Goal: Transaction & Acquisition: Download file/media

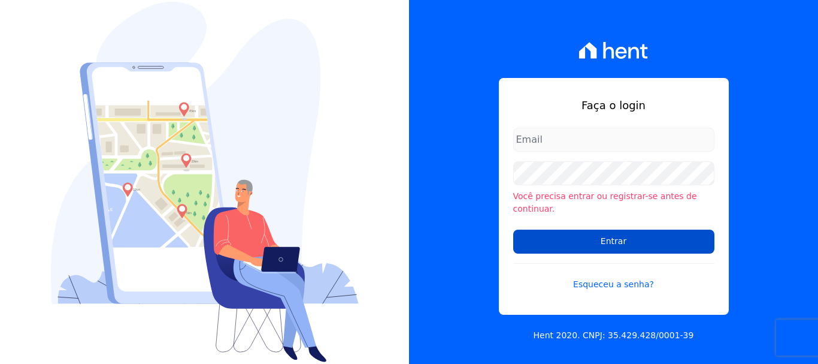
type input "administrativo@valeincorp.com.br"
click at [604, 229] on input "Entrar" at bounding box center [613, 241] width 201 height 24
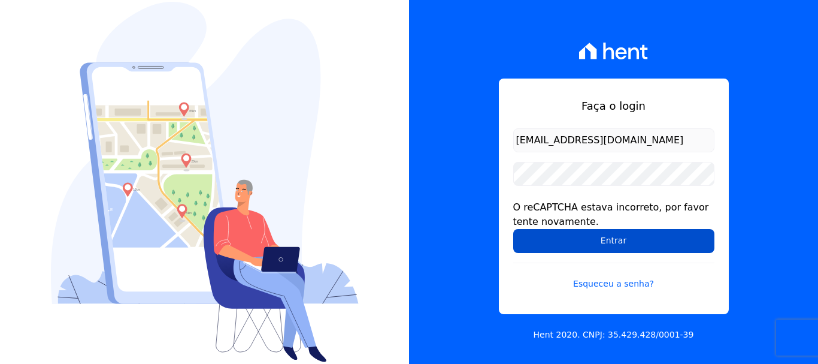
click at [604, 246] on input "Entrar" at bounding box center [613, 241] width 201 height 24
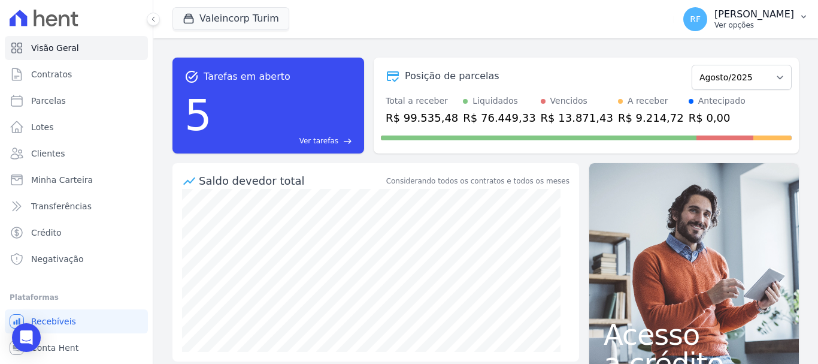
click at [751, 4] on button "RF Rafaela Fagundes Ver opções" at bounding box center [746, 19] width 144 height 34
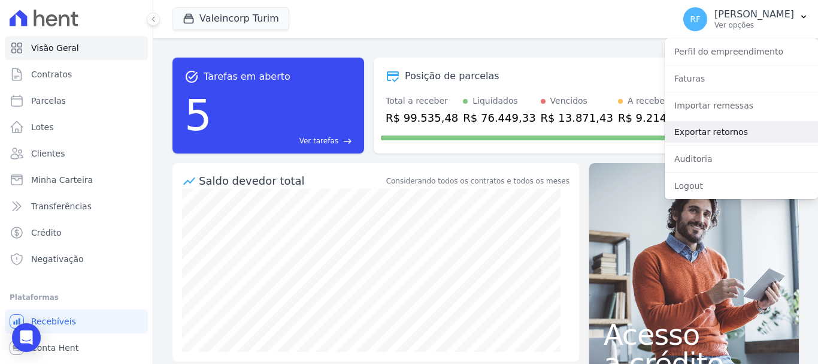
click at [738, 126] on link "Exportar retornos" at bounding box center [741, 132] width 153 height 22
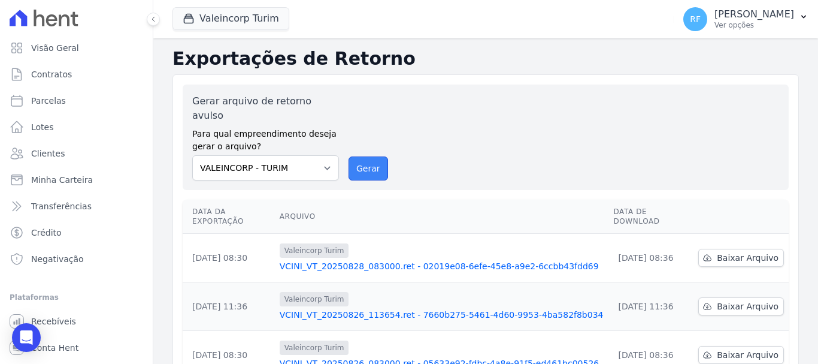
click at [362, 156] on button "Gerar" at bounding box center [369, 168] width 40 height 24
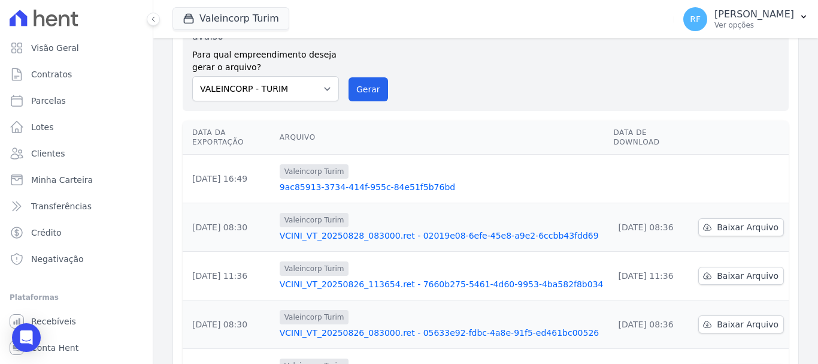
scroll to position [180, 0]
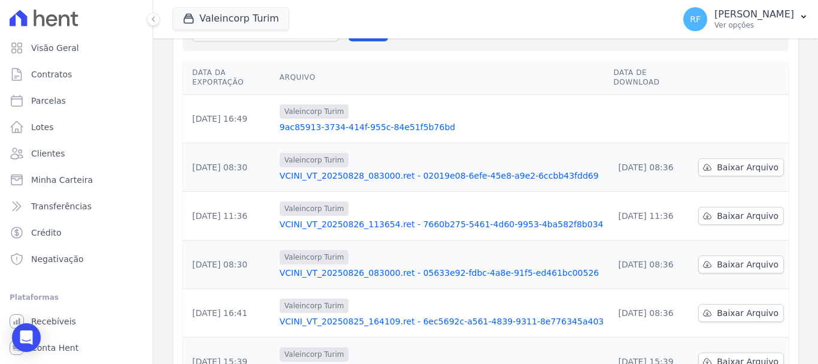
click at [660, 149] on td "[DATE] 08:36" at bounding box center [651, 167] width 85 height 49
click at [639, 95] on td at bounding box center [651, 119] width 85 height 49
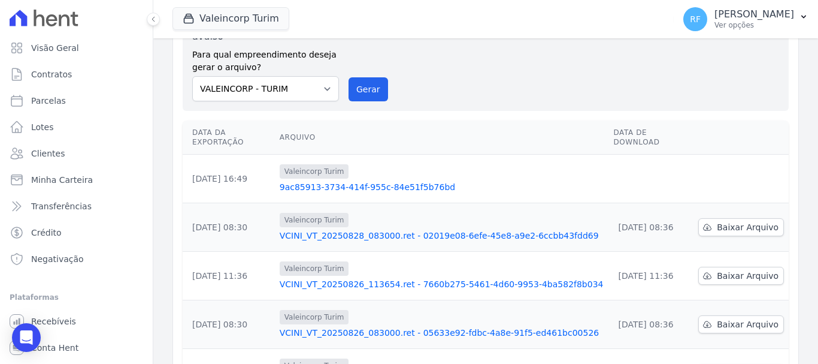
scroll to position [60, 0]
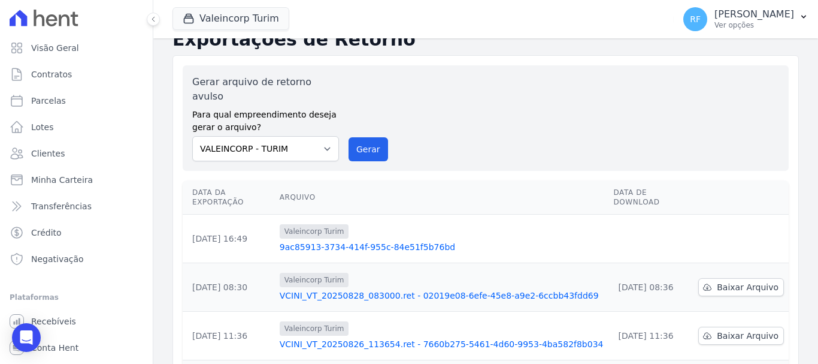
click at [342, 224] on div "Valeincorp Turim 9ac85913-3734-414f-955c-84e51f5b76bd" at bounding box center [442, 238] width 325 height 29
click at [344, 241] on link "9ac85913-3734-414f-955c-84e51f5b76bd" at bounding box center [442, 247] width 325 height 12
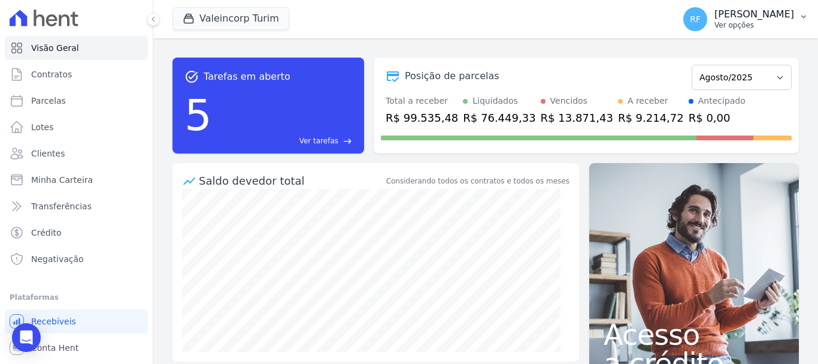
click at [757, 22] on p "Ver opções" at bounding box center [755, 25] width 80 height 10
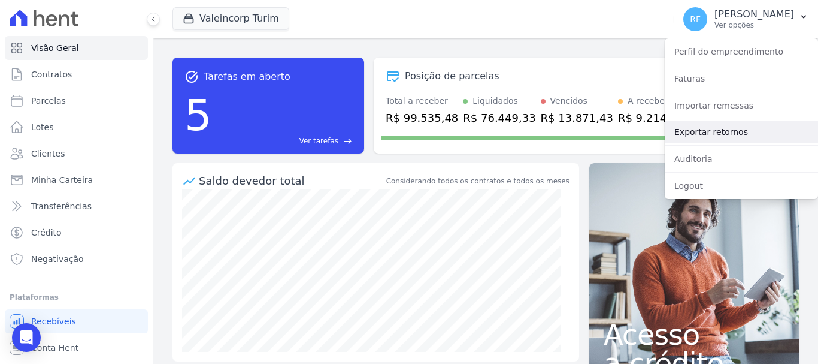
click at [716, 141] on link "Exportar retornos" at bounding box center [741, 132] width 153 height 22
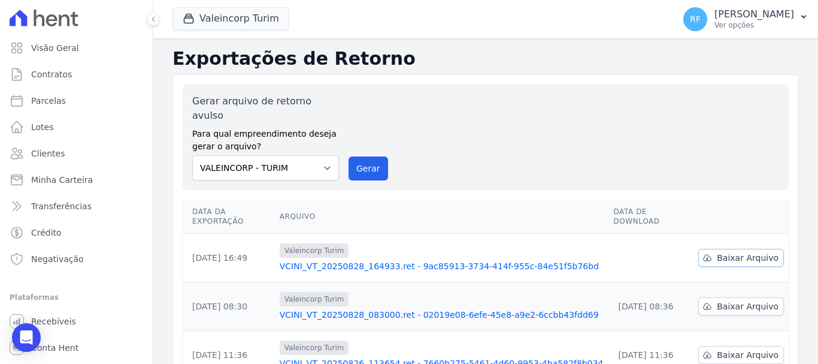
click at [745, 252] on span "Baixar Arquivo" at bounding box center [748, 258] width 62 height 12
